Goal: Information Seeking & Learning: Learn about a topic

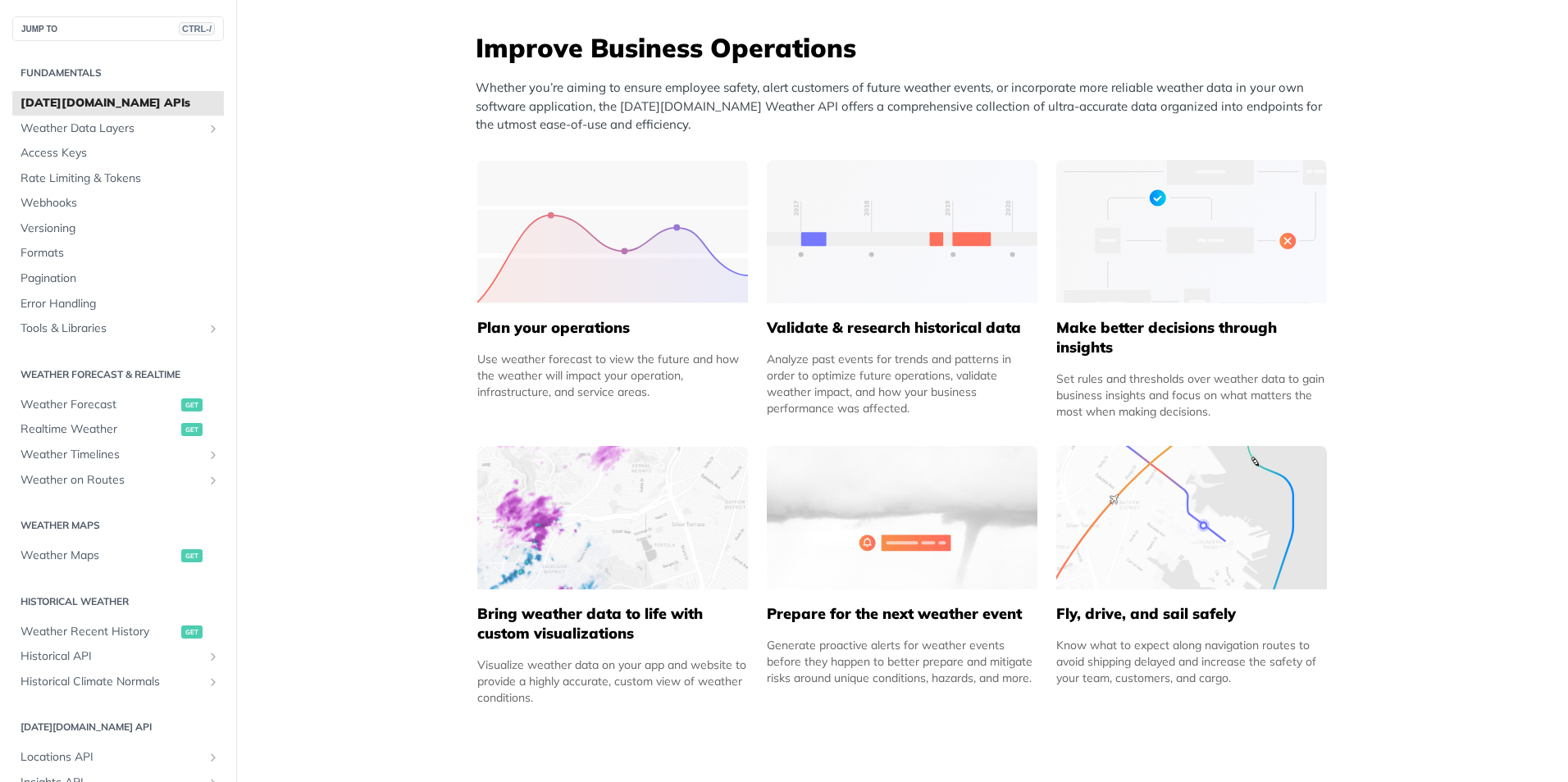
scroll to position [984, 0]
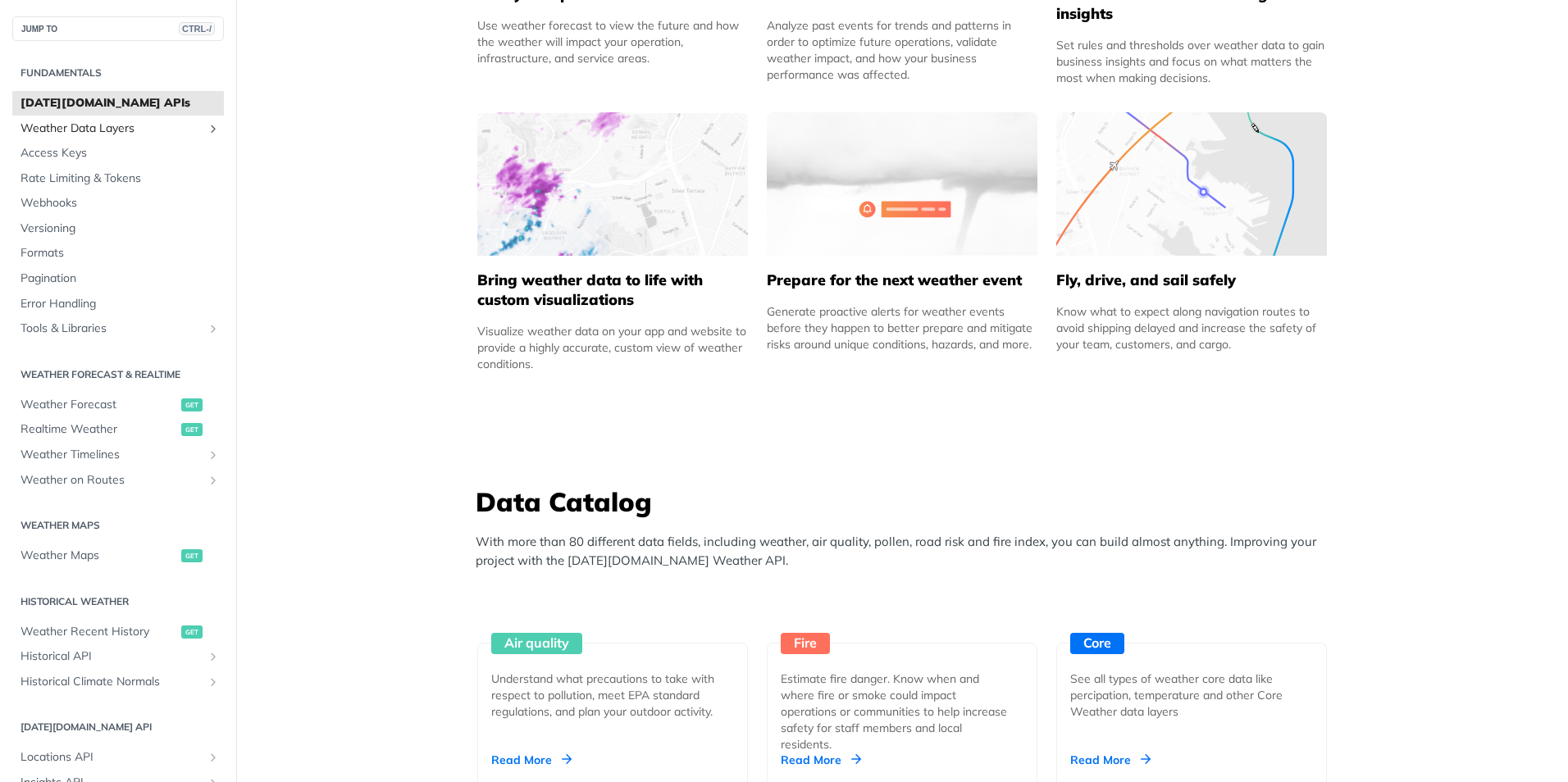
click at [122, 127] on span "Weather Data Layers" at bounding box center [112, 129] width 182 height 16
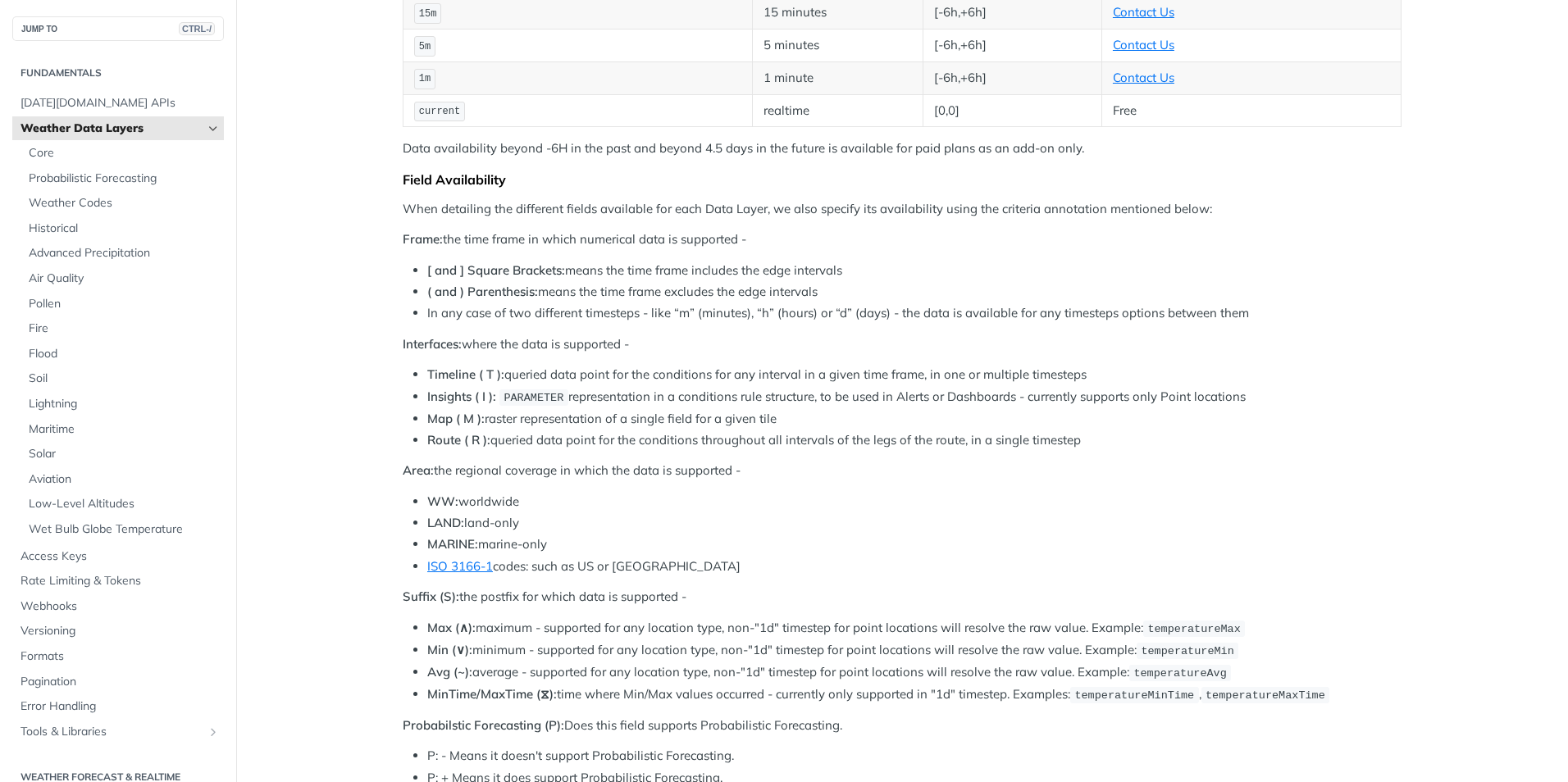
scroll to position [574, 0]
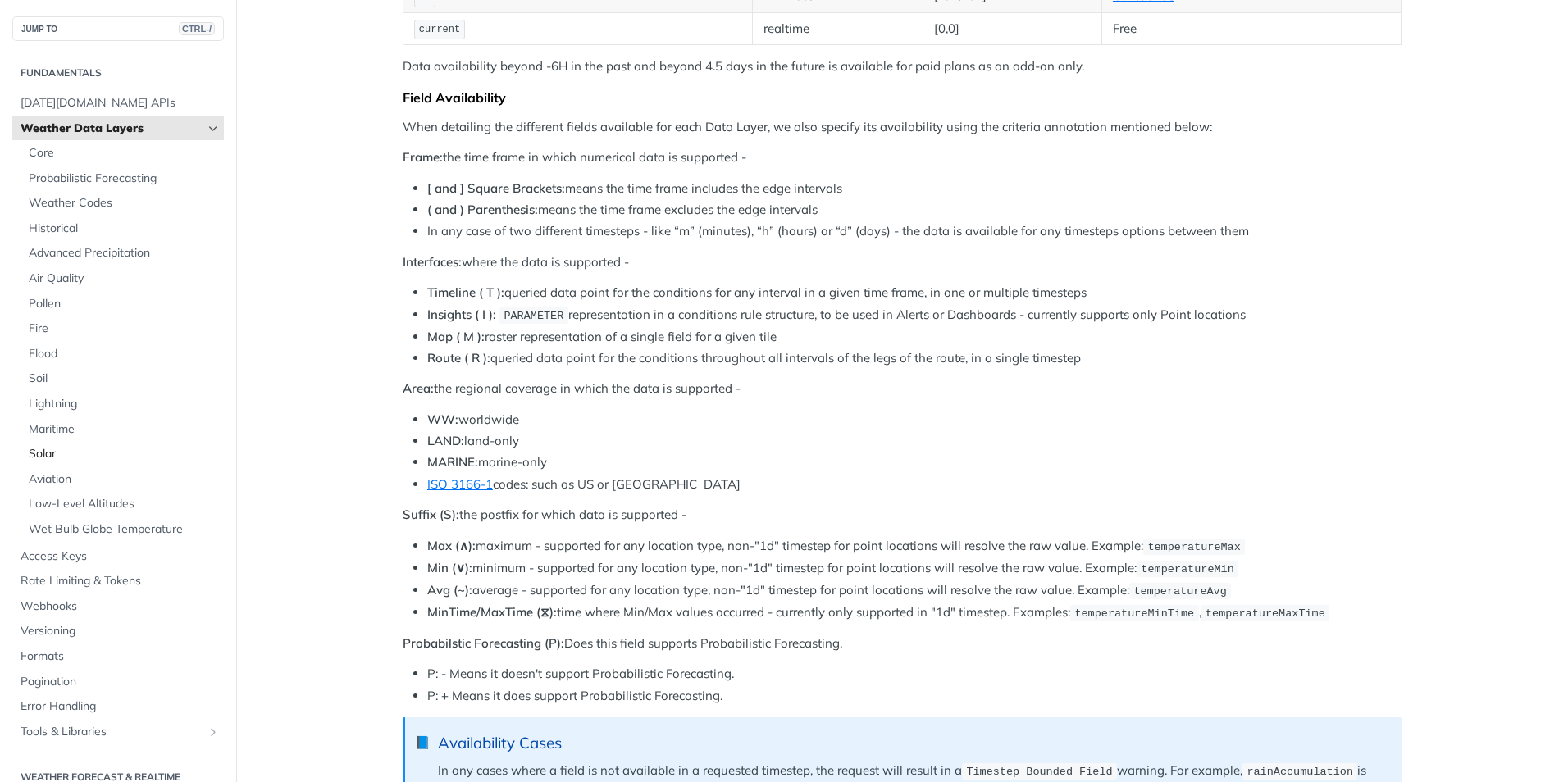
click at [48, 456] on span "Solar" at bounding box center [124, 454] width 191 height 16
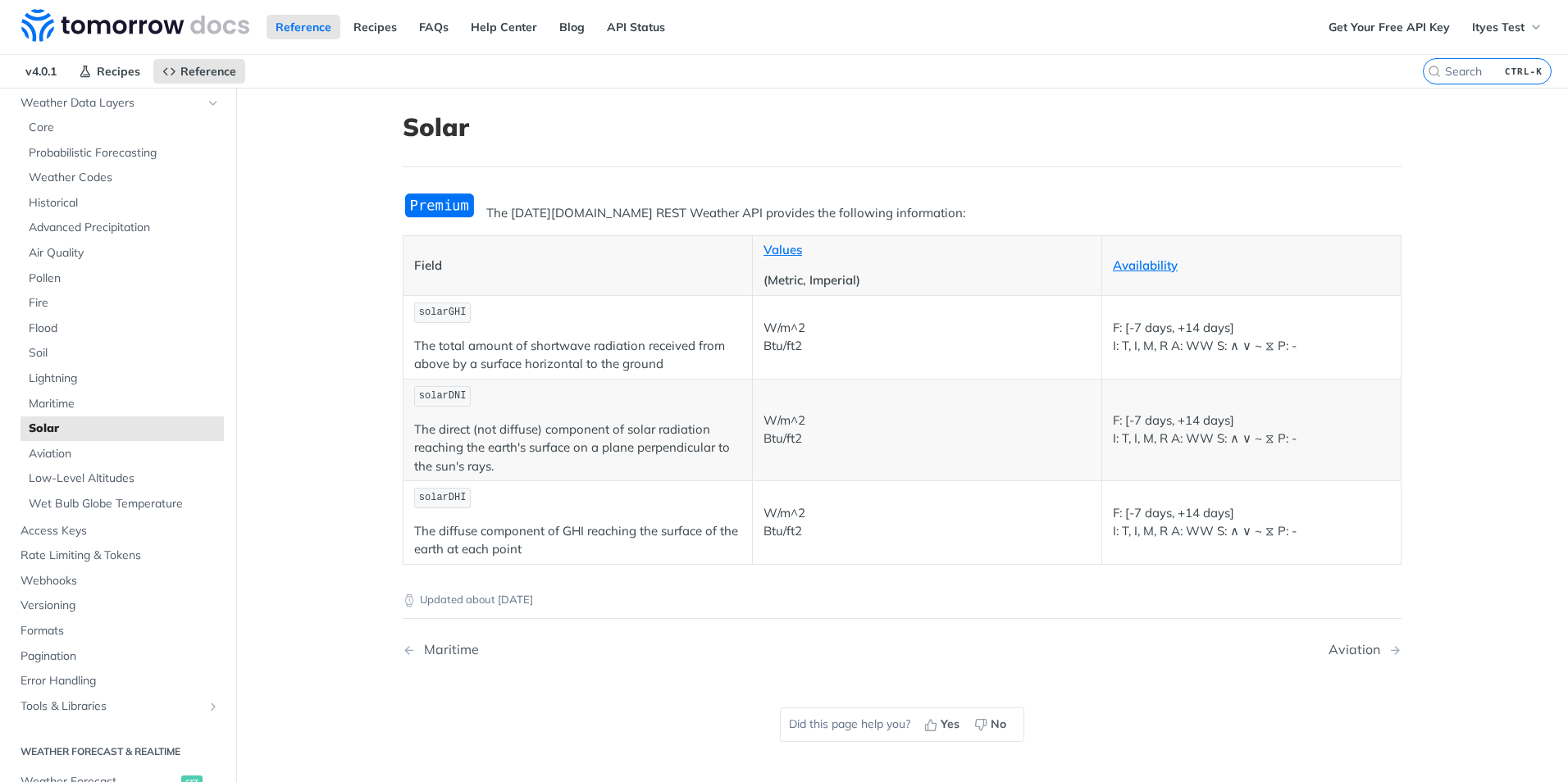
scroll to position [410, 0]
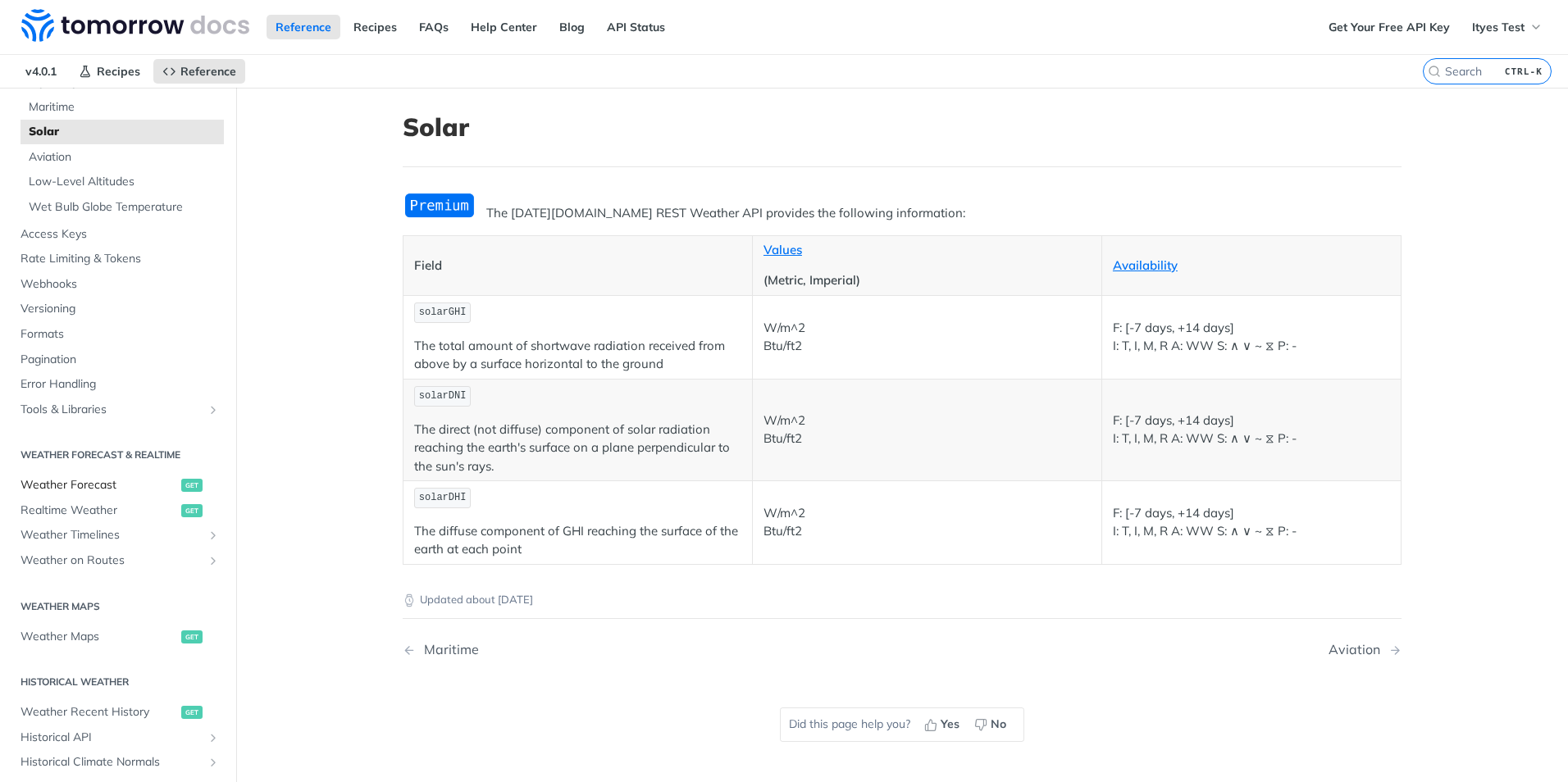
click at [99, 485] on span "Weather Forecast" at bounding box center [99, 485] width 157 height 16
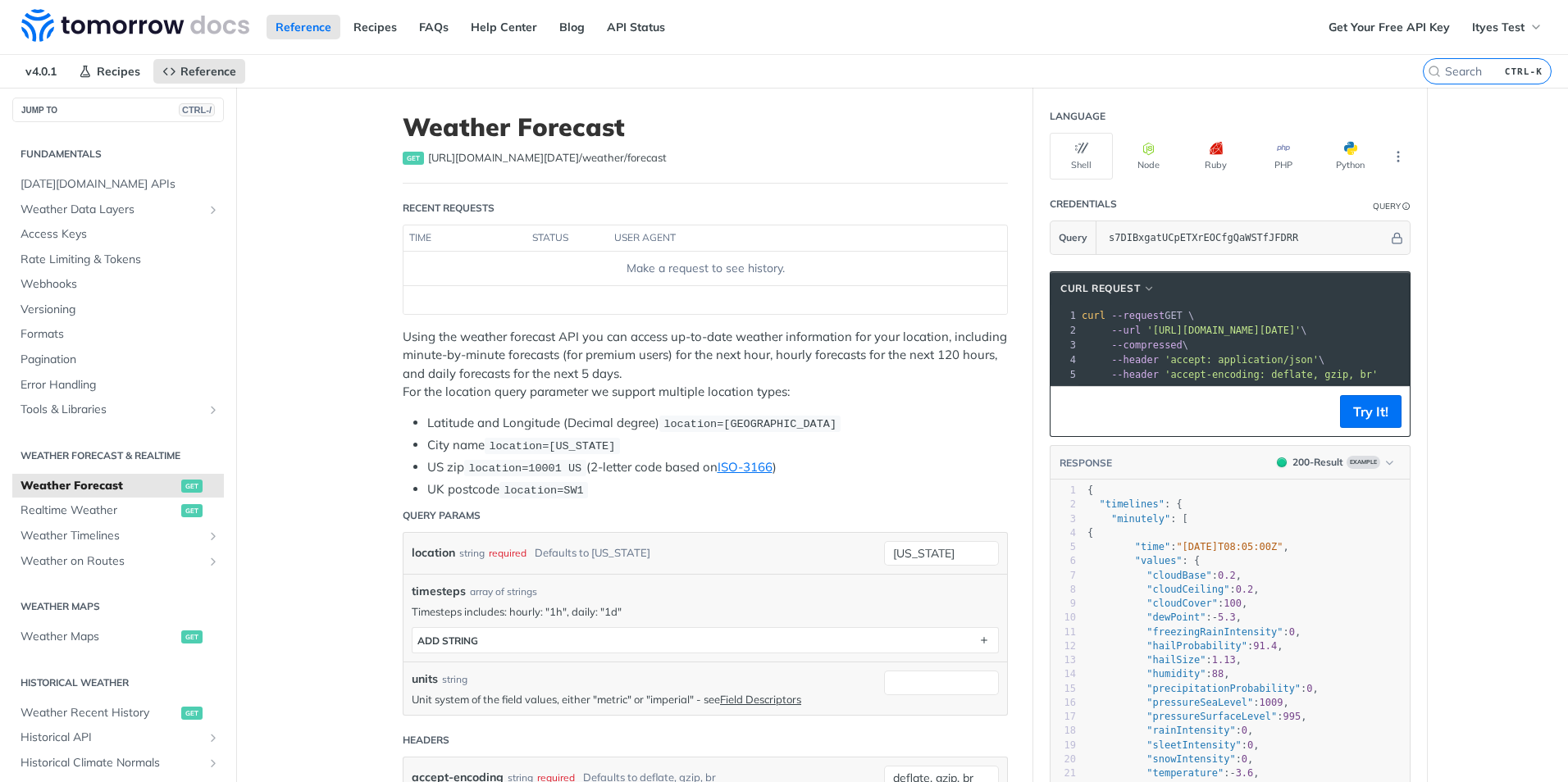
scroll to position [164, 0]
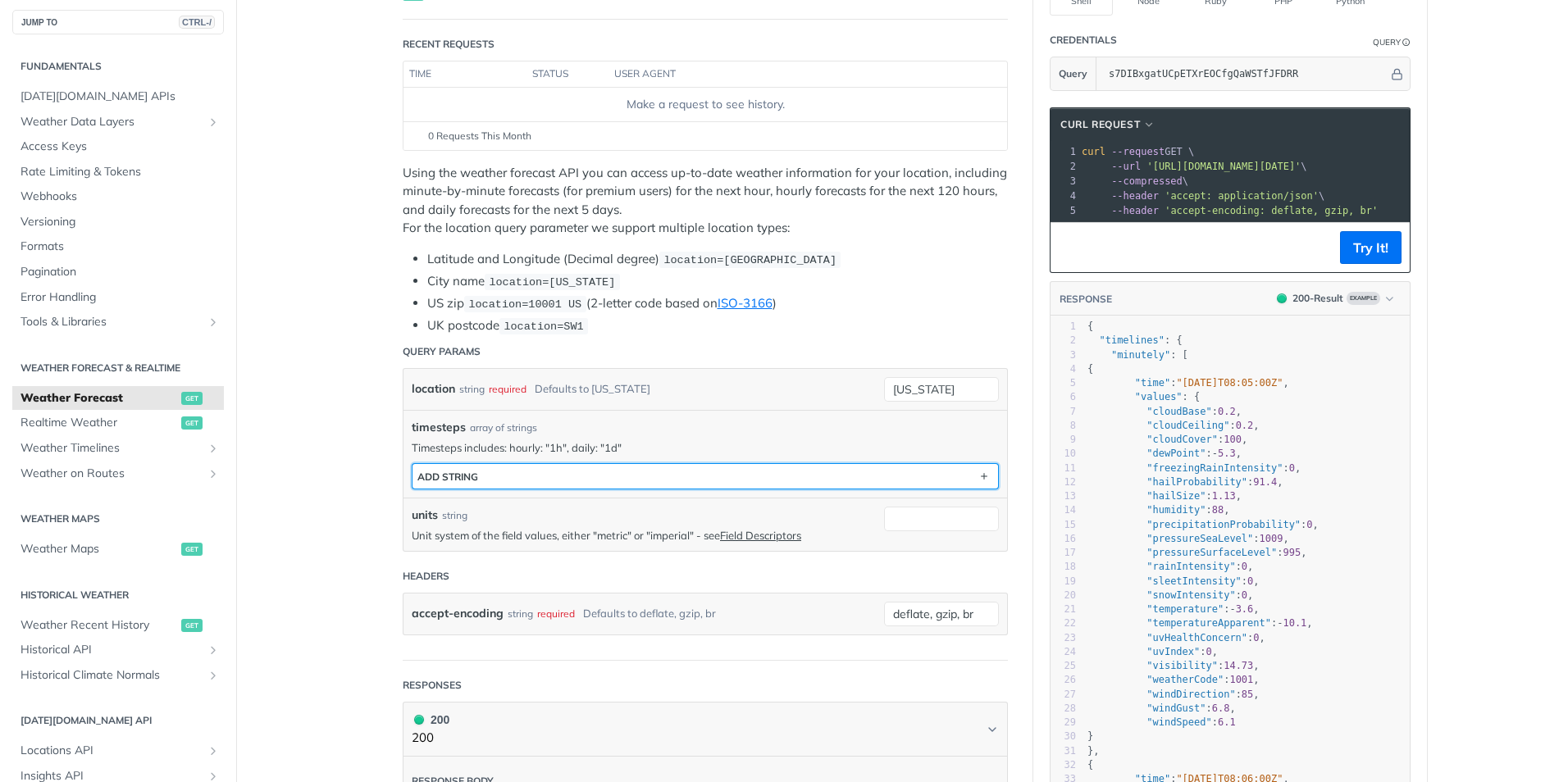
click at [590, 482] on button "ADD string" at bounding box center [705, 476] width 586 height 25
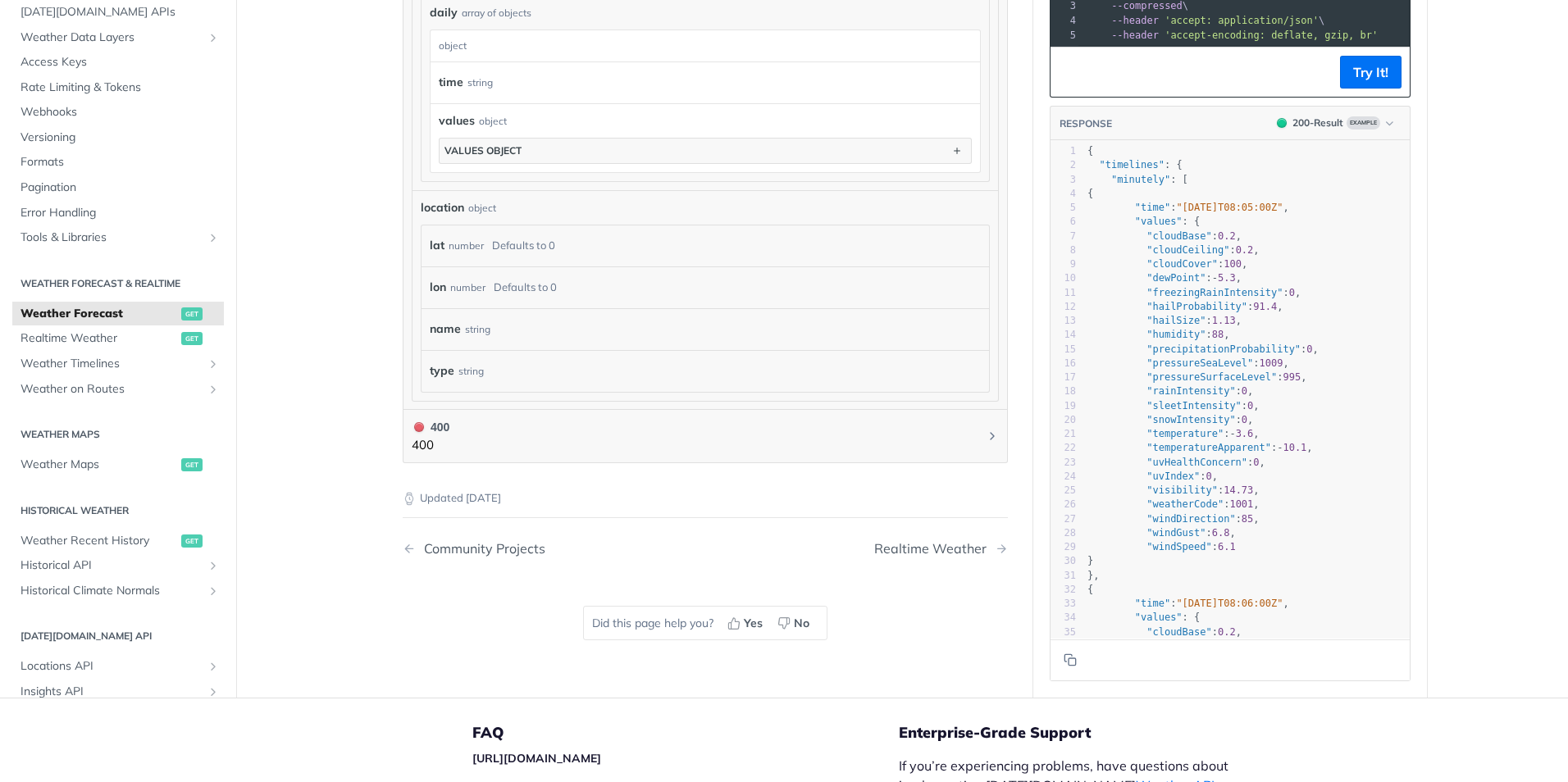
scroll to position [1690, 0]
